Goal: Task Accomplishment & Management: Manage account settings

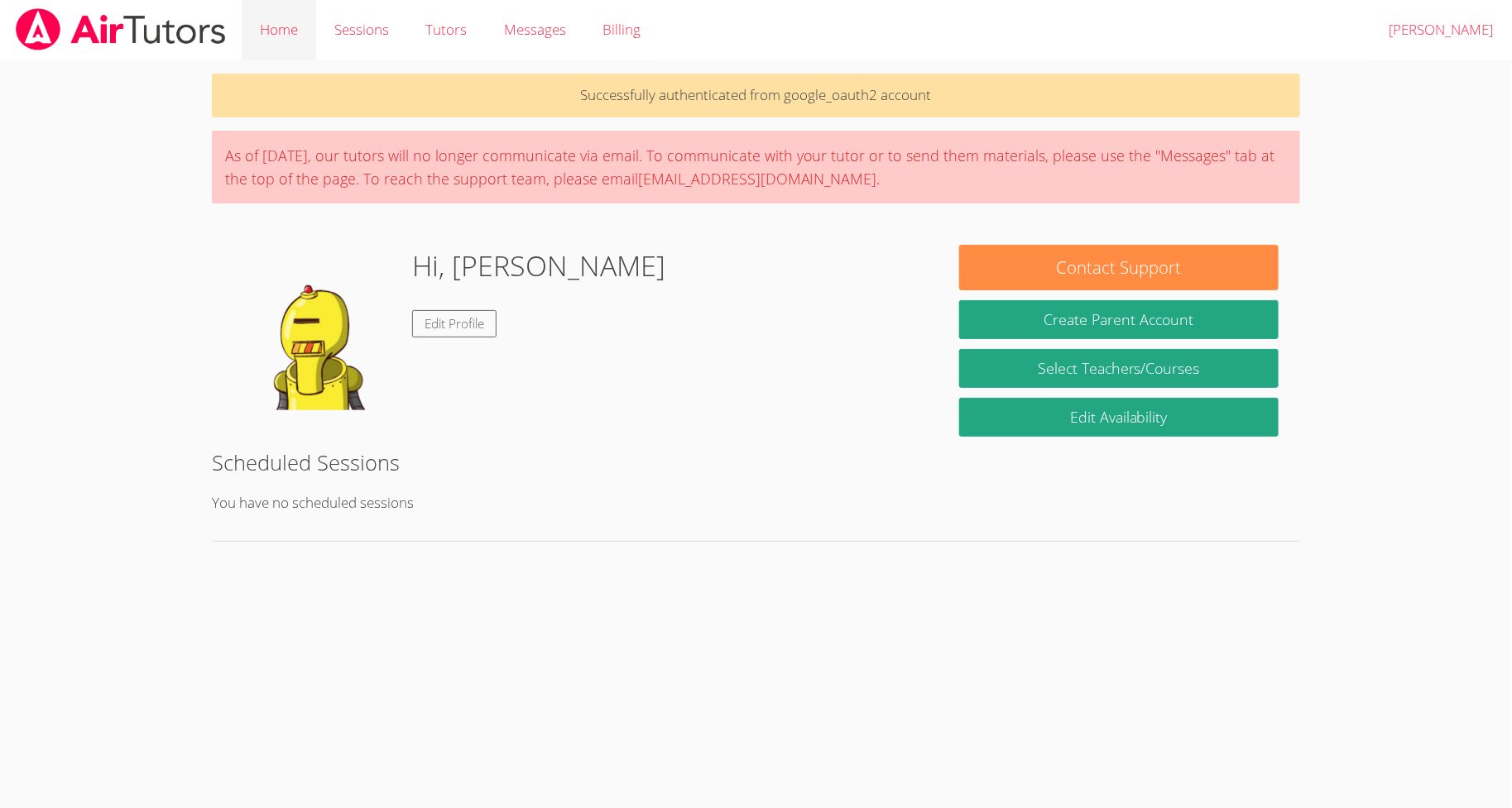
click at [293, 37] on link "Home" at bounding box center [279, 30] width 75 height 61
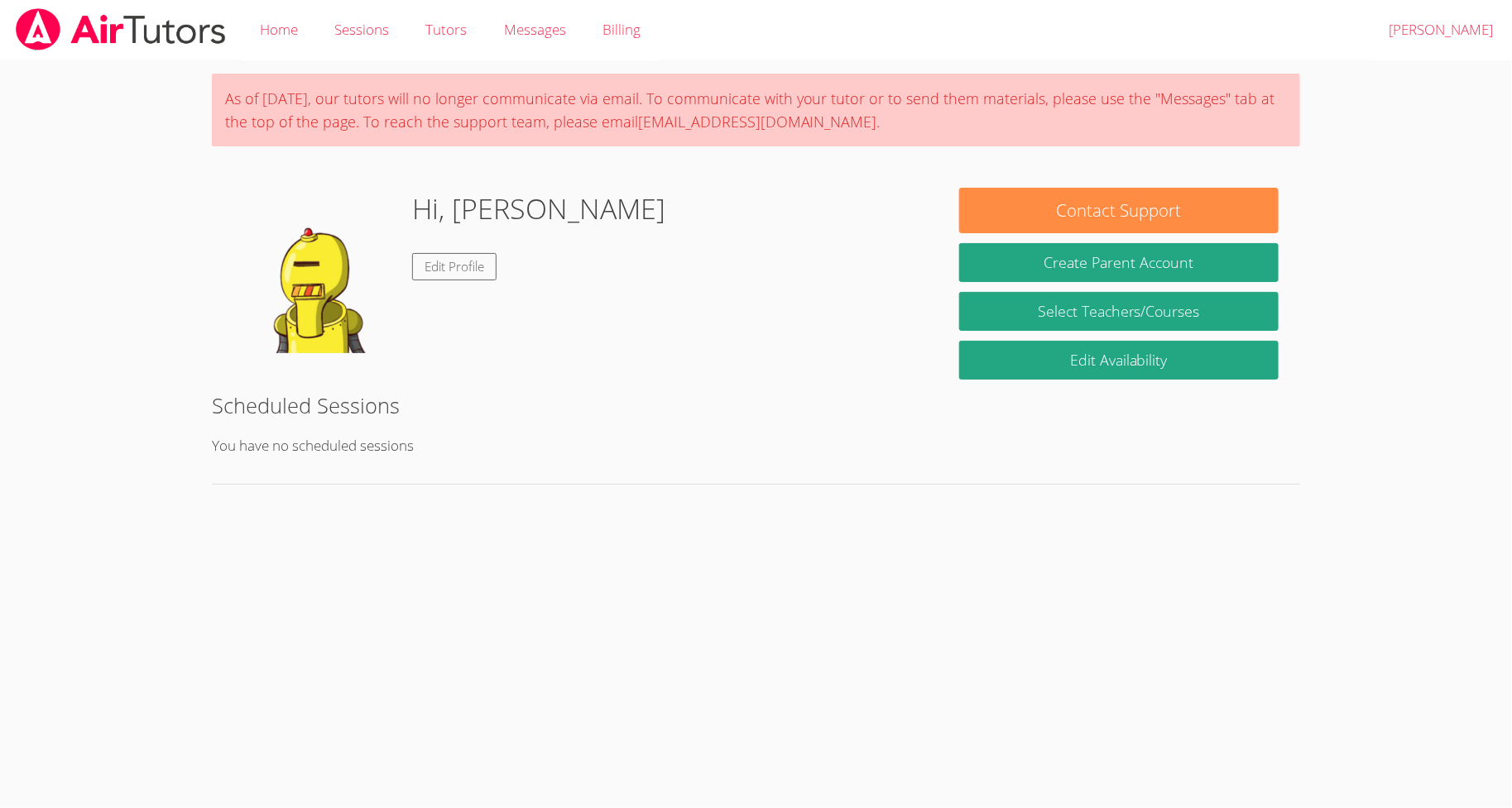
click at [166, 25] on img at bounding box center [120, 29] width 213 height 42
click at [1453, 29] on link "Logout hasan" at bounding box center [1442, 30] width 140 height 61
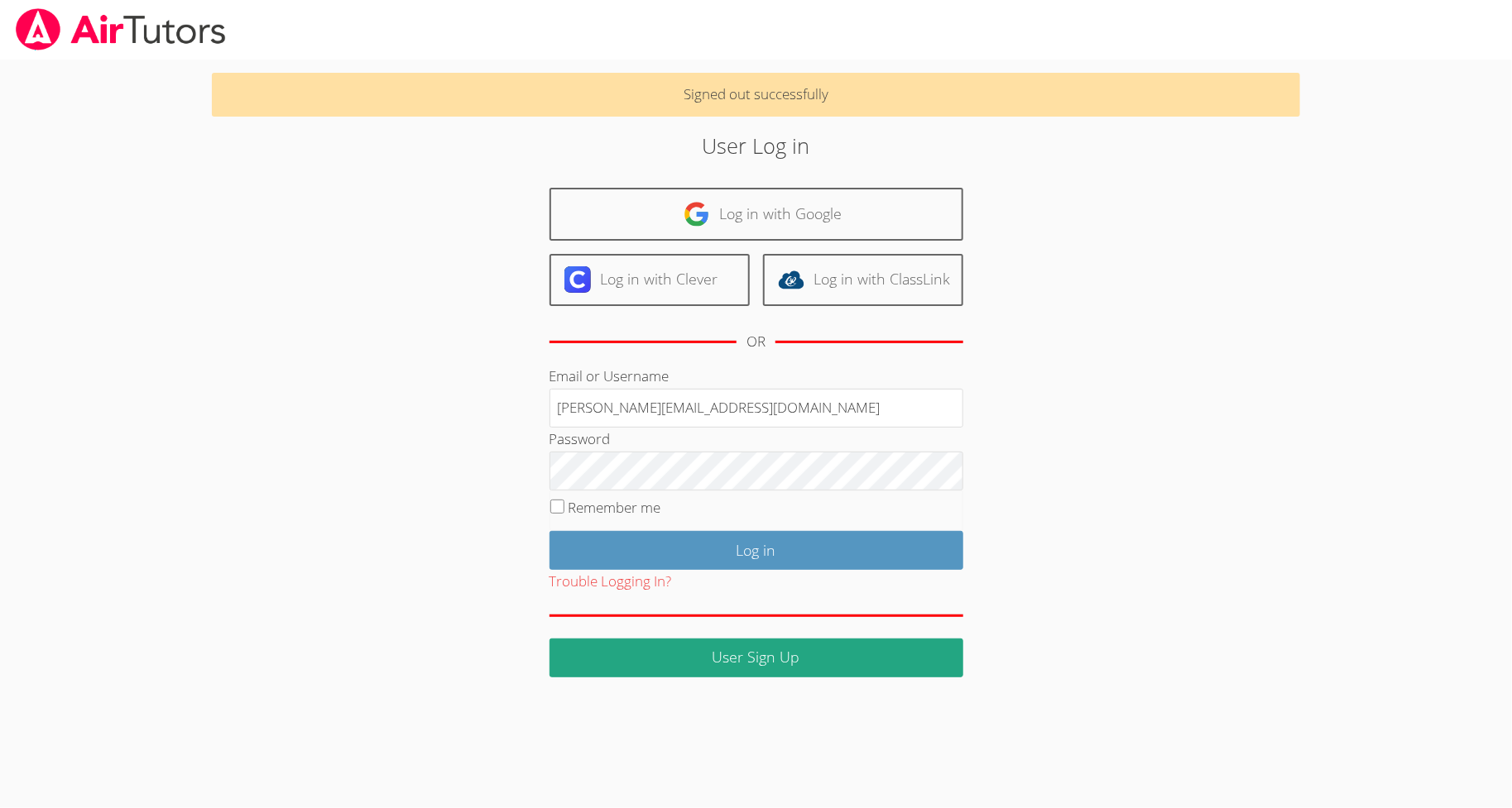
click at [1336, 360] on body "Signed out successfully User Log in Log in with Google Log in with Clever Log i…" at bounding box center [756, 404] width 1512 height 808
click at [876, 402] on input "[PERSON_NAME][EMAIL_ADDRESS][DOMAIN_NAME]" at bounding box center [756, 409] width 414 height 40
type input "[EMAIL_ADDRESS][DOMAIN_NAME]"
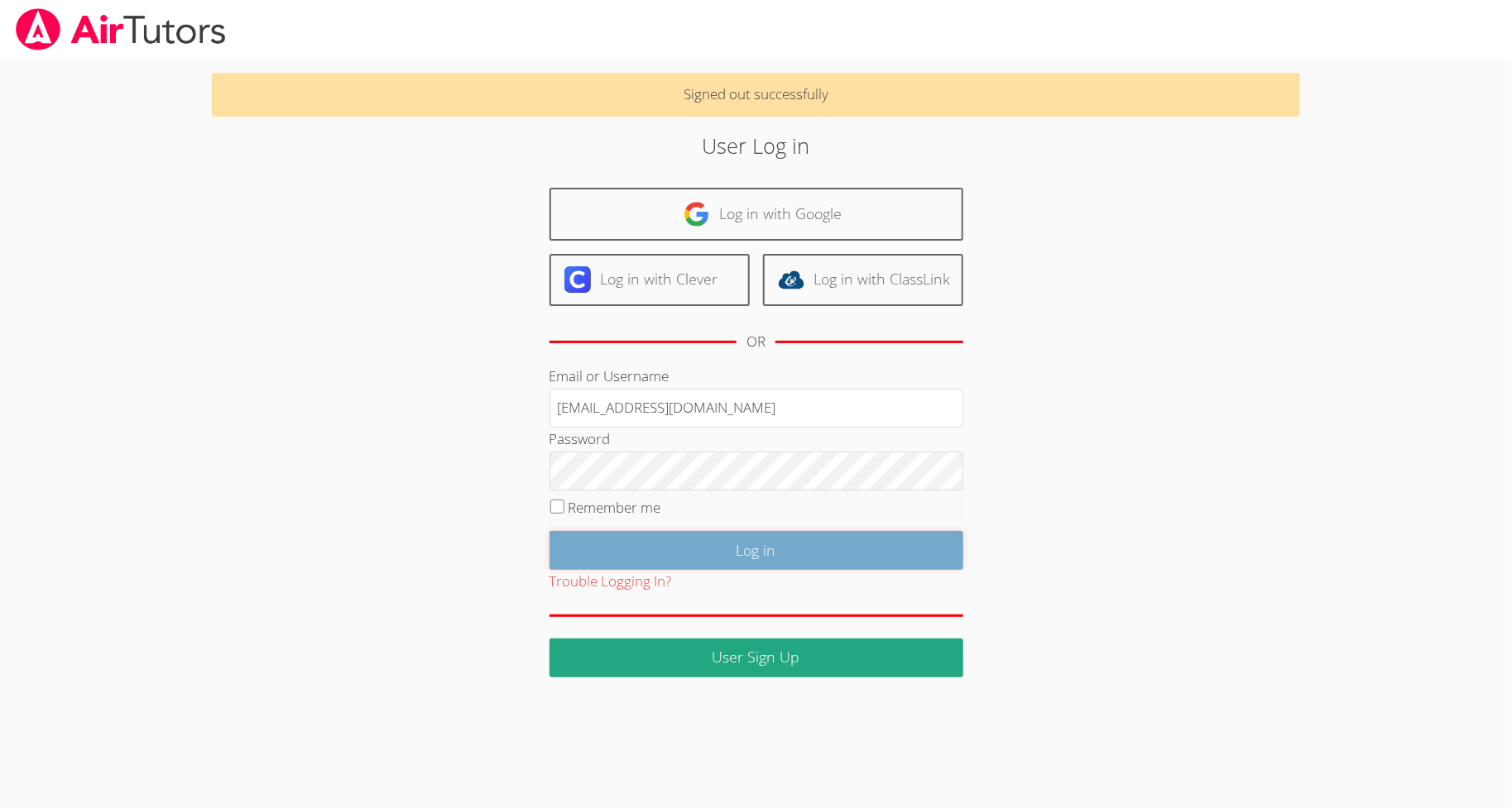
click at [668, 540] on input "Log in" at bounding box center [756, 550] width 414 height 39
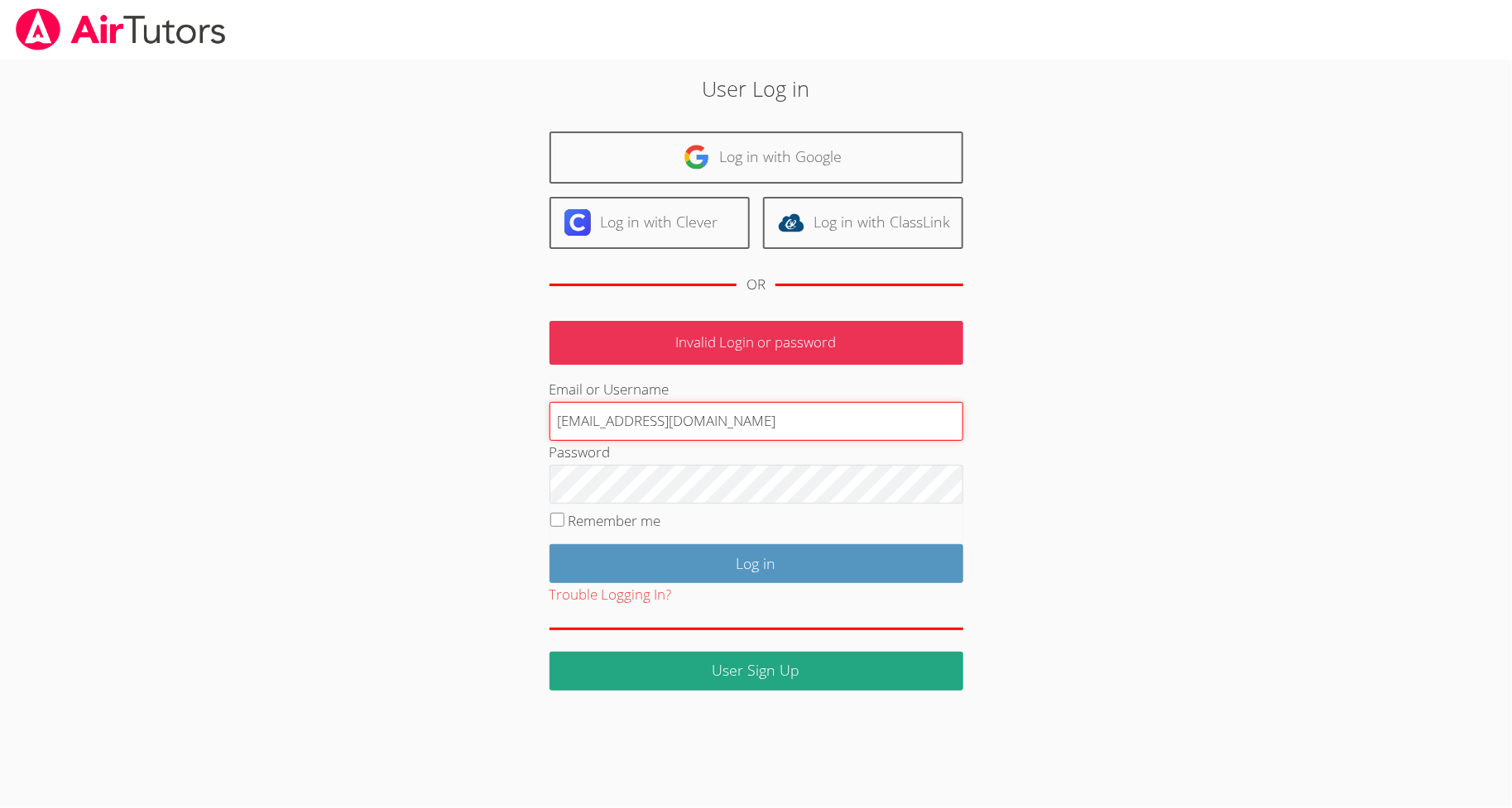
click at [604, 432] on input "[EMAIL_ADDRESS][DOMAIN_NAME]" at bounding box center [756, 422] width 414 height 40
type input "[EMAIL_ADDRESS][DOMAIN_NAME]"
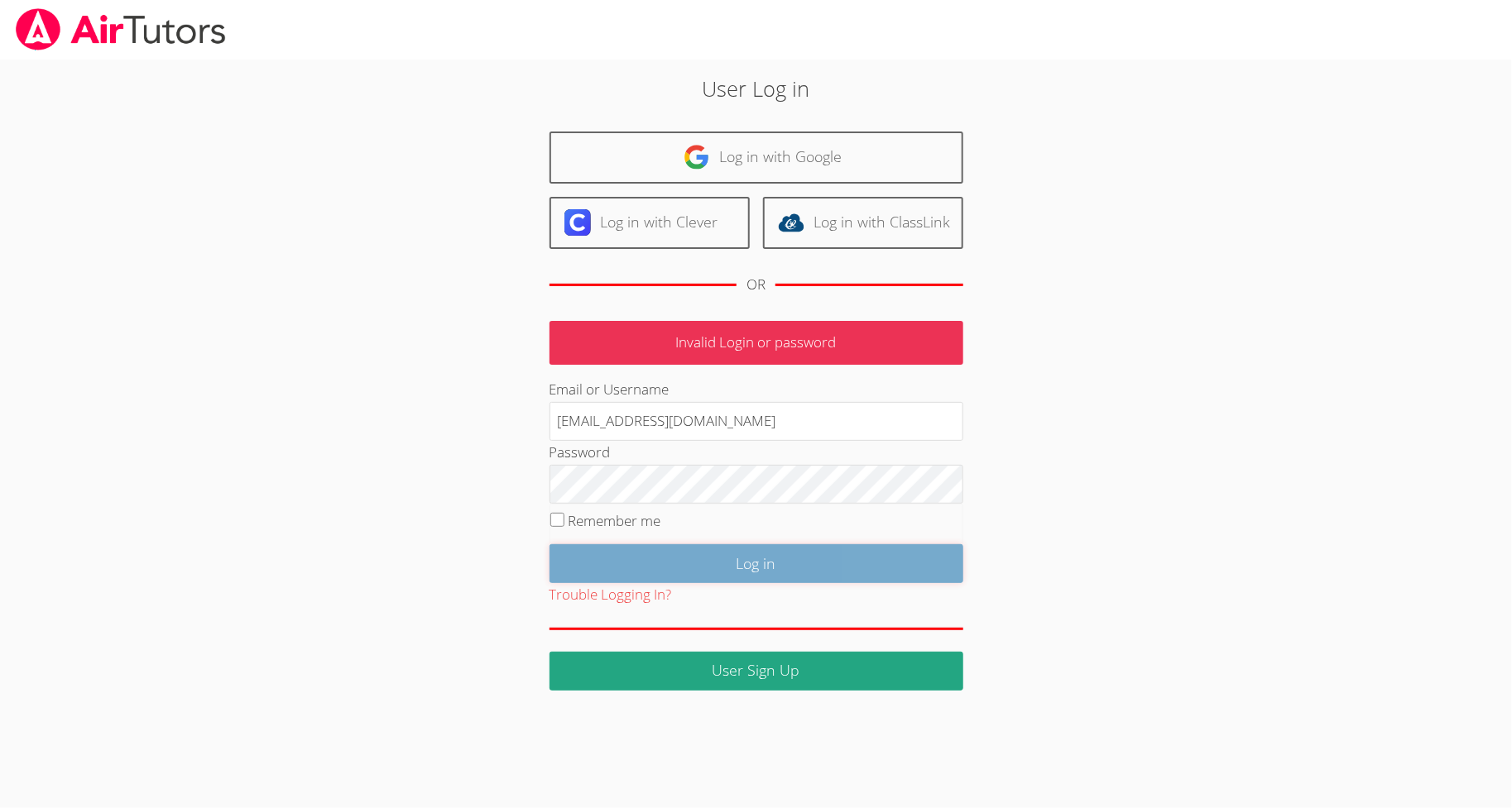
click at [699, 568] on input "Log in" at bounding box center [756, 563] width 414 height 39
